Goal: Task Accomplishment & Management: Manage account settings

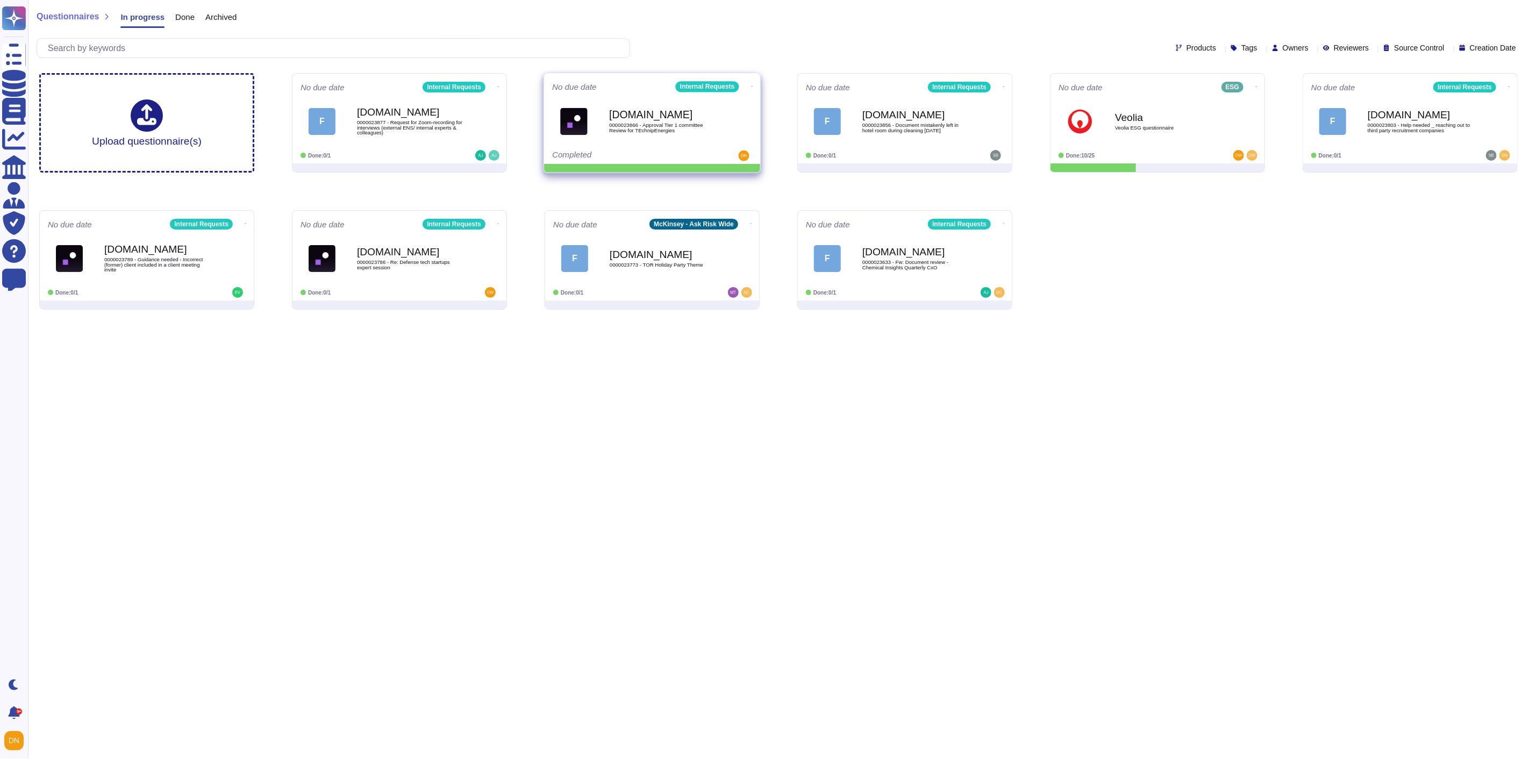
click at [751, 86] on icon at bounding box center [752, 86] width 2 height 1
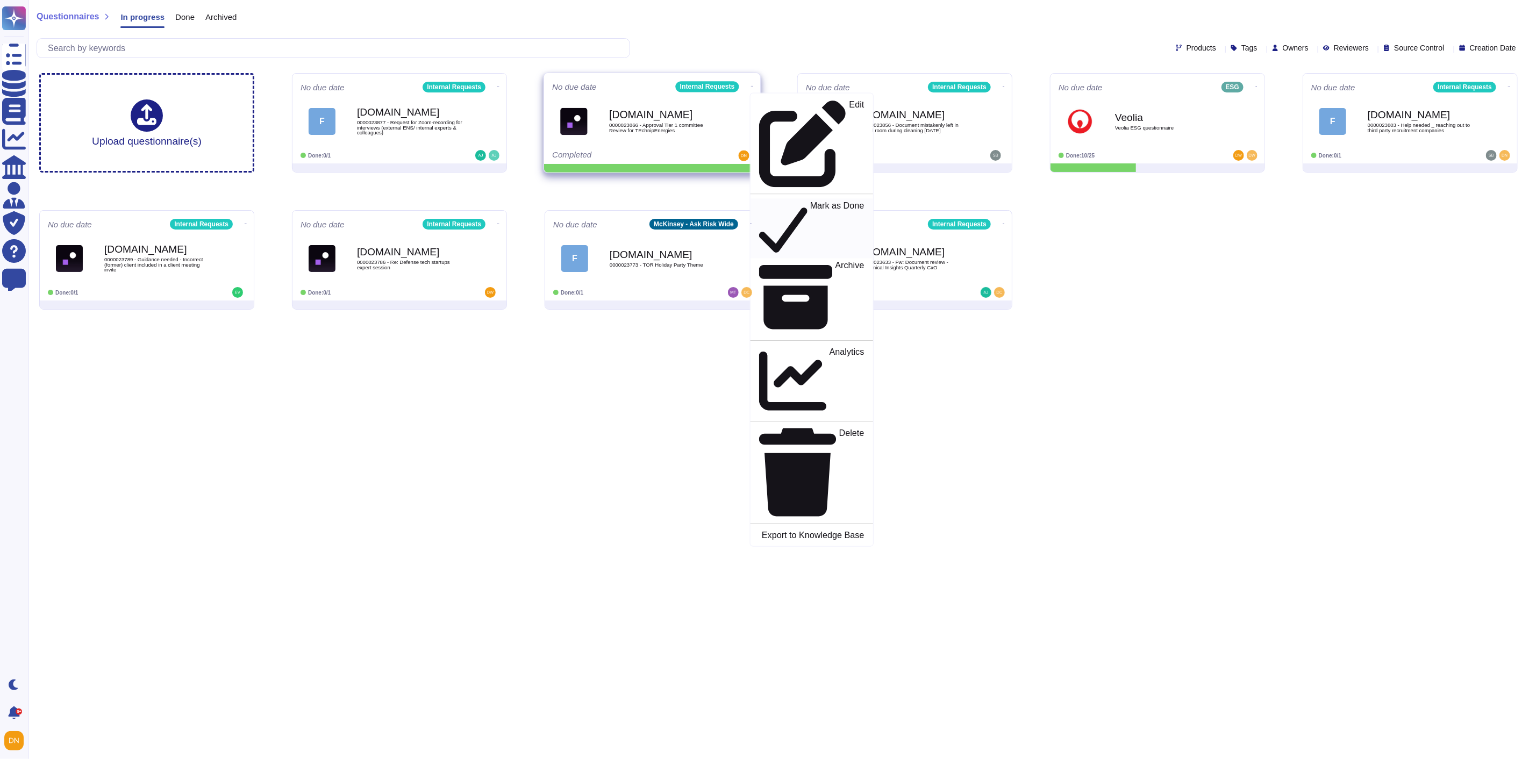
click at [810, 202] on p "Mark as Done" at bounding box center [837, 229] width 54 height 55
